Goal: Find specific page/section: Find specific page/section

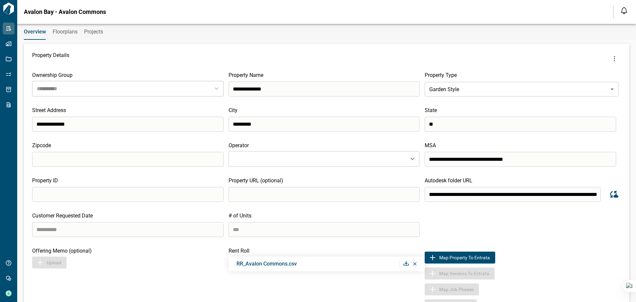
click at [70, 32] on span "Floorplans" at bounding box center [65, 31] width 25 height 7
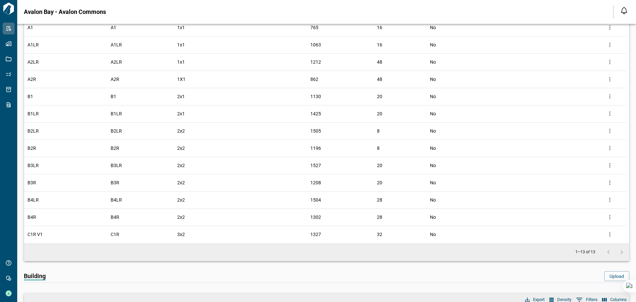
scroll to position [99, 0]
drag, startPoint x: 29, startPoint y: 231, endPoint x: 41, endPoint y: 232, distance: 11.6
click at [41, 232] on span "C1R V1" at bounding box center [34, 233] width 15 height 7
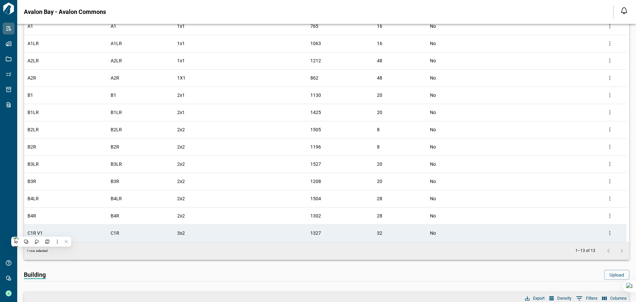
click at [131, 254] on div "1 row selected 1–13 of 13" at bounding box center [326, 251] width 605 height 18
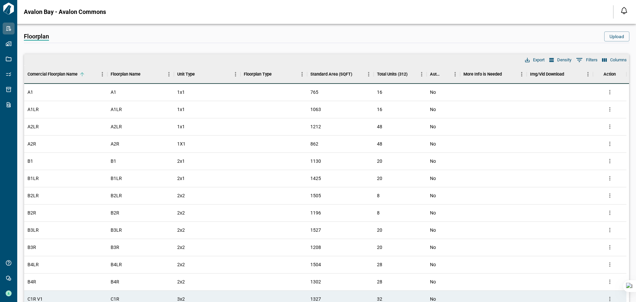
scroll to position [33, 0]
